Goal: Task Accomplishment & Management: Use online tool/utility

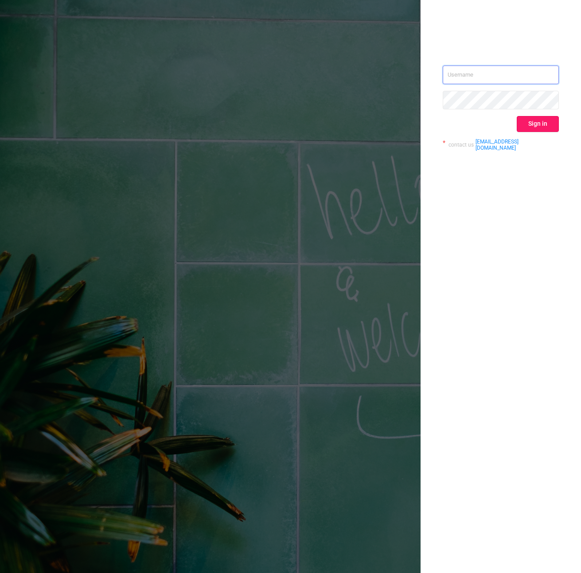
type input "[PERSON_NAME][EMAIL_ADDRESS][DOMAIN_NAME]"
click at [537, 126] on button "Sign in" at bounding box center [538, 124] width 42 height 16
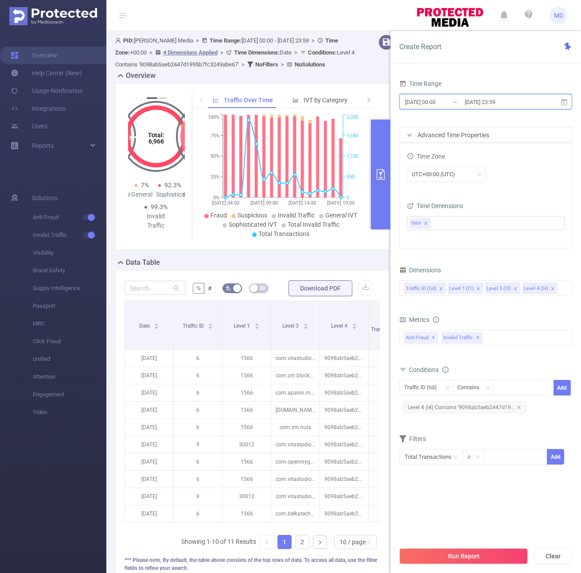
click at [509, 109] on span "[DATE] 00:00 _ [DATE] 23:59" at bounding box center [485, 102] width 173 height 16
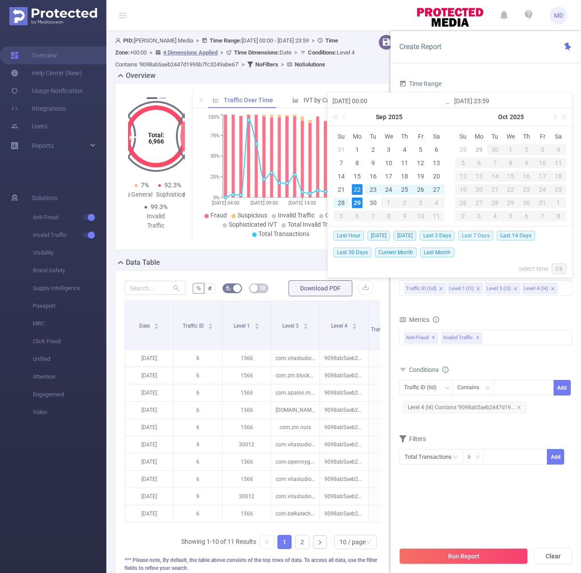
click at [490, 237] on span "Last 7 Days" at bounding box center [475, 236] width 35 height 10
type input "[DATE] 00:00"
type input "[DATE] 23:59"
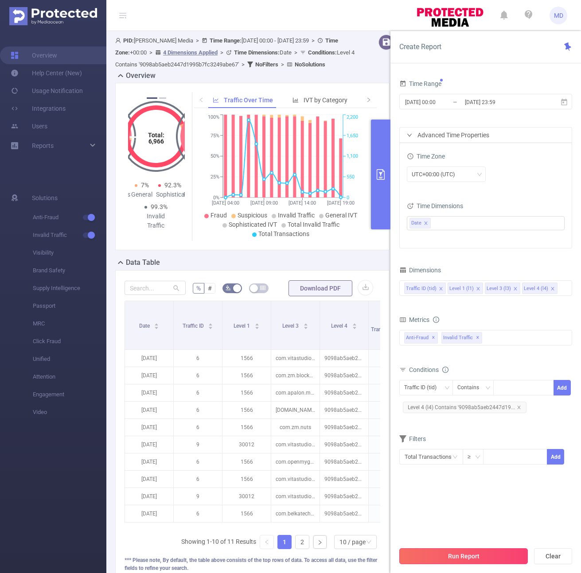
click at [482, 554] on button "Run Report" at bounding box center [463, 557] width 128 height 16
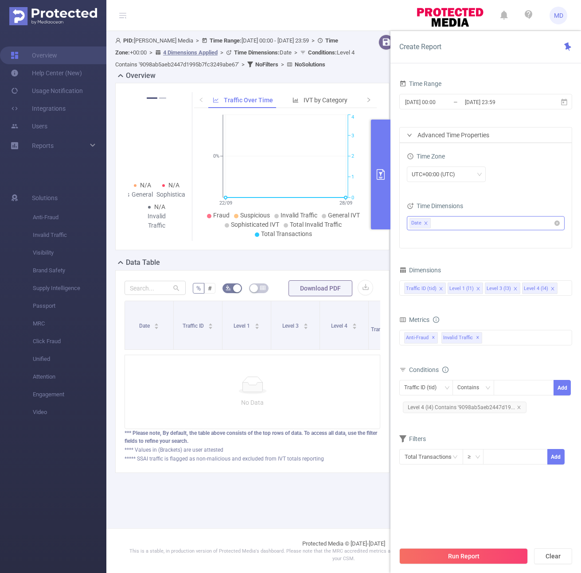
click at [427, 223] on icon "icon: close" at bounding box center [426, 223] width 4 height 4
click at [478, 558] on button "Run Report" at bounding box center [463, 557] width 128 height 16
